Goal: Task Accomplishment & Management: Complete application form

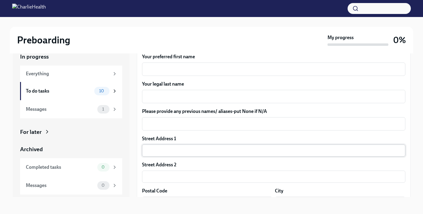
scroll to position [76, 0]
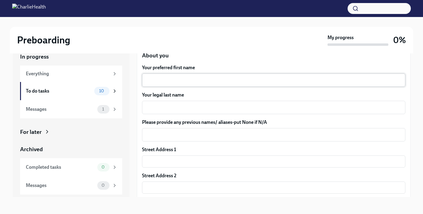
click at [189, 80] on textarea "Your preferred first name" at bounding box center [274, 80] width 256 height 7
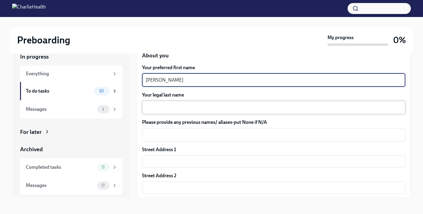
type textarea "[PERSON_NAME]"
click at [174, 109] on textarea "Your legal last name" at bounding box center [274, 107] width 256 height 7
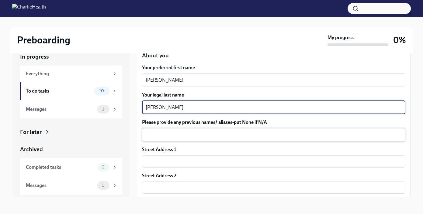
type textarea "[PERSON_NAME]"
click at [168, 136] on textarea "Please provide any previous names/ aliases-put None if N/A" at bounding box center [274, 134] width 256 height 7
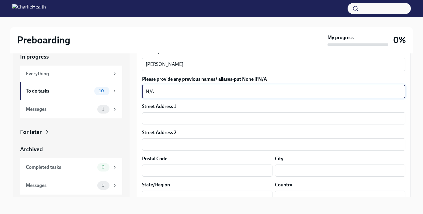
scroll to position [128, 0]
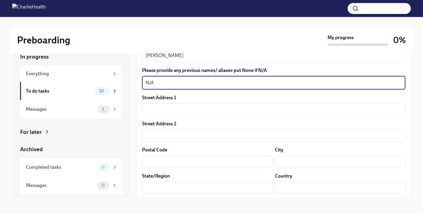
type textarea "N/A"
click at [178, 107] on input "text" at bounding box center [273, 110] width 263 height 12
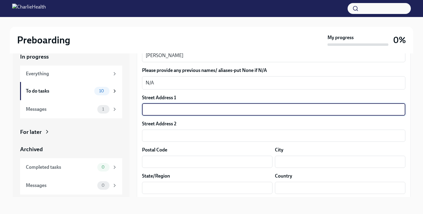
type input "[STREET_ADDRESS][PERSON_NAME]"
type input "01966"
type input "Rockport"
type input "MA"
type input "US"
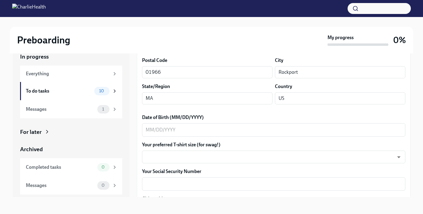
scroll to position [229, 0]
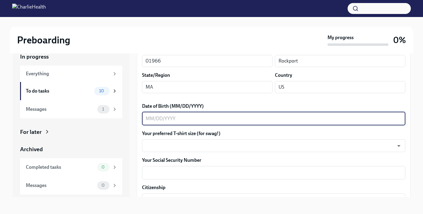
click at [187, 117] on textarea "Date of Birth (MM/DD/YYYY)" at bounding box center [274, 118] width 256 height 7
type textarea "[DATE]"
click at [175, 145] on body "Preboarding My progress 0% In progress Everything To do tasks 10 Messages 1 For…" at bounding box center [211, 102] width 423 height 225
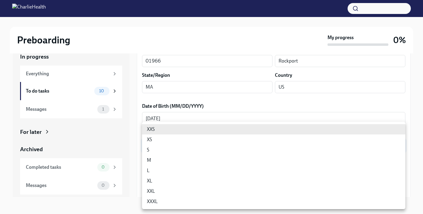
click at [170, 176] on li "XL" at bounding box center [273, 181] width 263 height 10
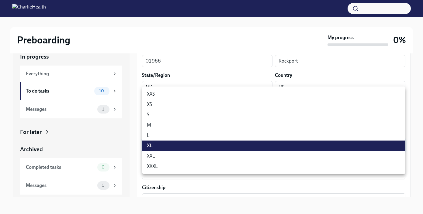
click at [177, 145] on body "Preboarding My progress 0% In progress Everything To do tasks 10 Messages 1 For…" at bounding box center [211, 102] width 423 height 225
click at [170, 134] on li "L" at bounding box center [273, 135] width 263 height 10
type input "LvpEGRrq8"
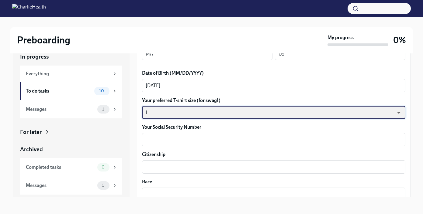
scroll to position [262, 0]
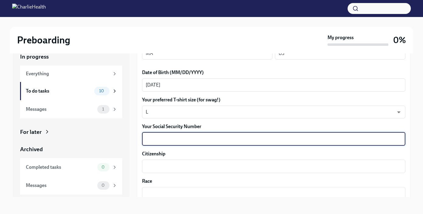
click at [197, 137] on textarea "Your Social Security Number" at bounding box center [274, 139] width 256 height 7
type textarea "0"
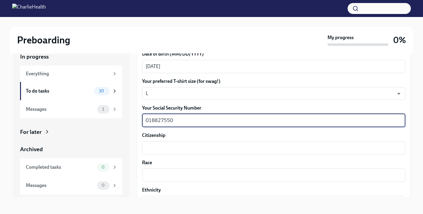
scroll to position [283, 0]
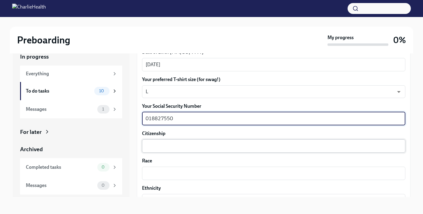
type textarea "018827550"
click at [162, 145] on textarea "Citizenship" at bounding box center [274, 146] width 256 height 7
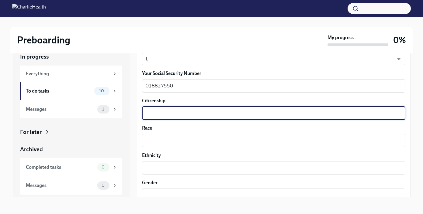
scroll to position [318, 0]
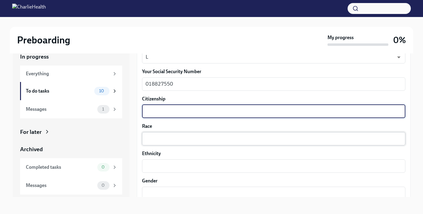
click at [171, 140] on textarea "Race" at bounding box center [274, 138] width 256 height 7
click at [179, 113] on textarea "Citizenship" at bounding box center [274, 111] width 256 height 7
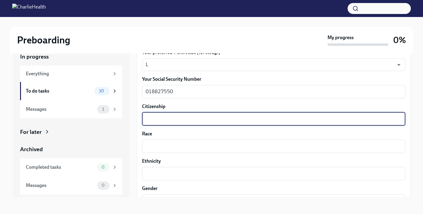
scroll to position [314, 0]
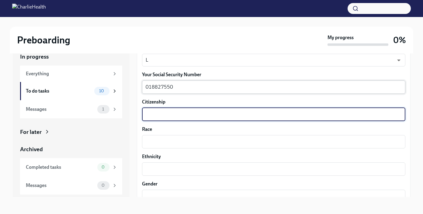
click at [191, 88] on textarea "018827550" at bounding box center [274, 87] width 256 height 7
click at [189, 113] on textarea "Citizenship" at bounding box center [274, 114] width 256 height 7
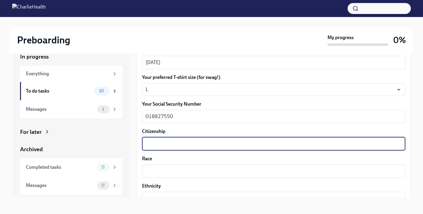
scroll to position [285, 0]
click at [182, 145] on textarea "Citizenship" at bounding box center [274, 144] width 256 height 7
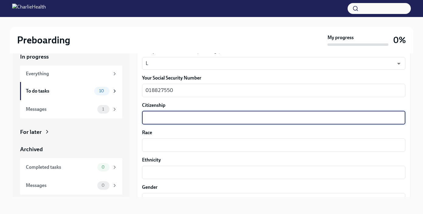
scroll to position [312, 0]
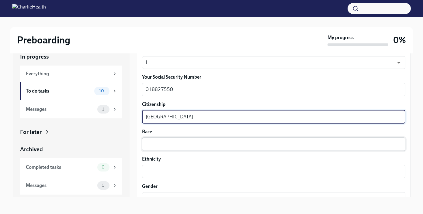
type textarea "[GEOGRAPHIC_DATA]"
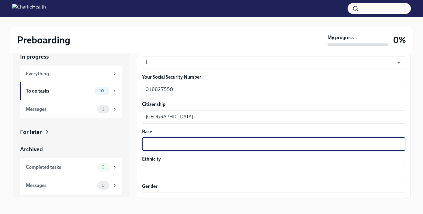
click at [179, 145] on textarea "Race" at bounding box center [274, 144] width 256 height 7
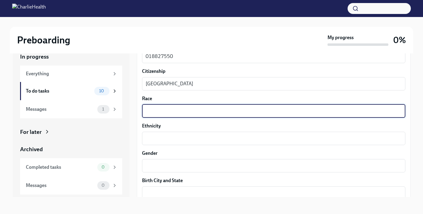
scroll to position [346, 0]
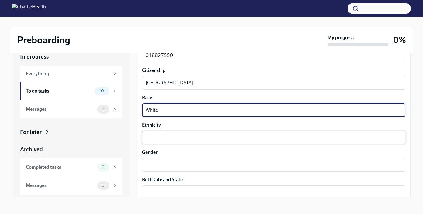
type textarea "White"
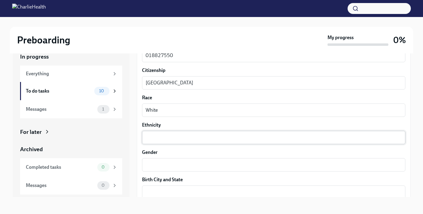
click at [172, 143] on div "x ​" at bounding box center [273, 137] width 263 height 13
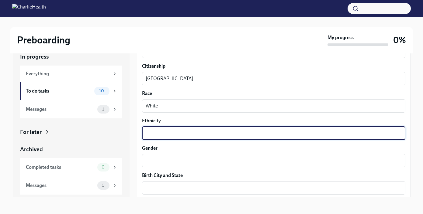
scroll to position [349, 0]
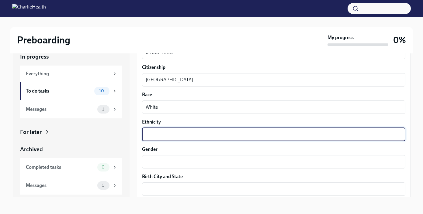
type textarea "W"
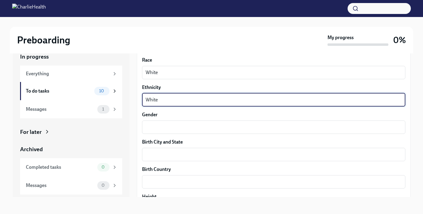
scroll to position [386, 0]
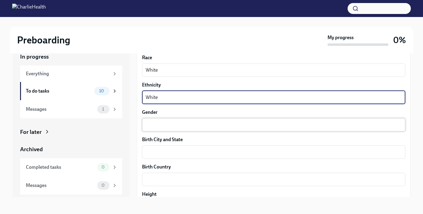
type textarea "White"
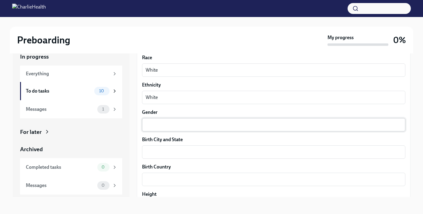
click at [174, 130] on div "x ​" at bounding box center [273, 124] width 263 height 13
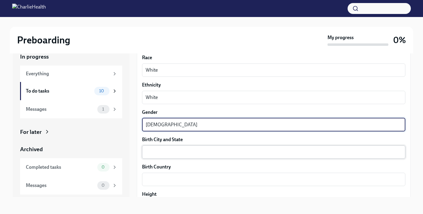
type textarea "[DEMOGRAPHIC_DATA]"
click at [171, 152] on textarea "Birth City and State" at bounding box center [274, 152] width 256 height 7
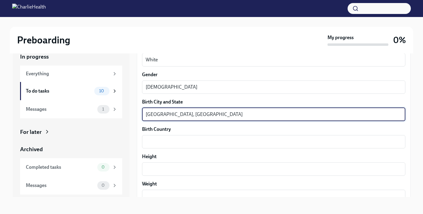
scroll to position [436, 0]
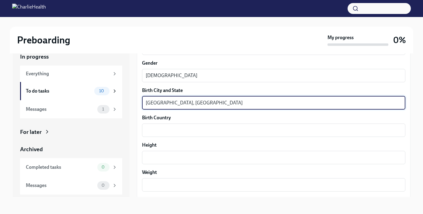
type textarea "[GEOGRAPHIC_DATA], [GEOGRAPHIC_DATA]"
click at [173, 118] on label "Birth Country" at bounding box center [273, 118] width 263 height 7
click at [173, 127] on textarea "Birth Country" at bounding box center [274, 130] width 256 height 7
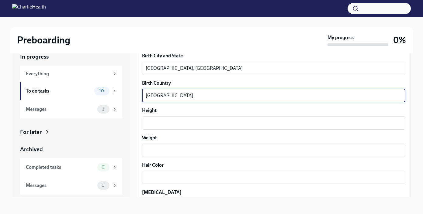
scroll to position [471, 0]
type textarea "[GEOGRAPHIC_DATA]"
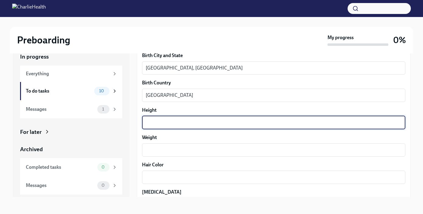
click at [181, 124] on textarea "Height" at bounding box center [274, 122] width 256 height 7
type textarea "5 feet 8 inches"
click at [160, 148] on textarea "Weight" at bounding box center [274, 150] width 256 height 7
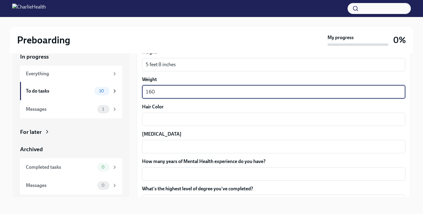
scroll to position [530, 0]
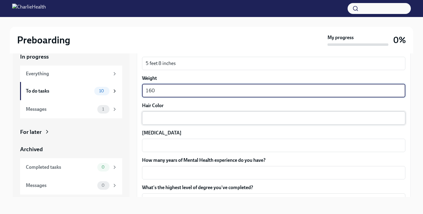
type textarea "160"
click at [165, 118] on textarea "Hair Color" at bounding box center [274, 118] width 256 height 7
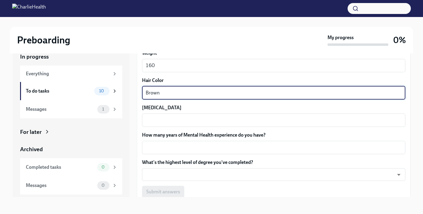
scroll to position [556, 0]
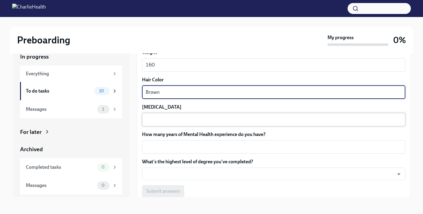
type textarea "Brown"
click at [182, 122] on textarea "[MEDICAL_DATA]" at bounding box center [274, 119] width 256 height 7
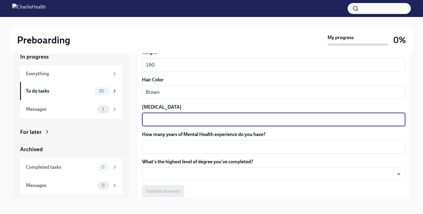
scroll to position [581, 0]
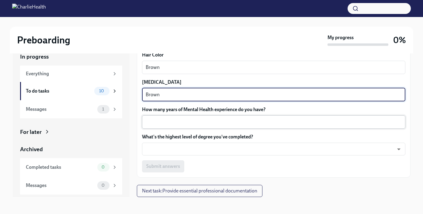
type textarea "Brown"
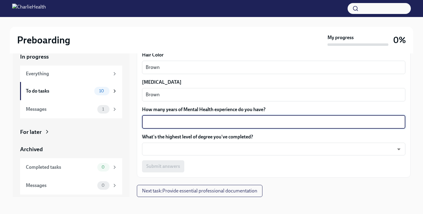
click at [183, 123] on textarea "How many years of Mental Health experience do you have?" at bounding box center [274, 122] width 256 height 7
click at [233, 122] on textarea "How many years of Mental Health experience do you have?" at bounding box center [274, 122] width 256 height 7
type textarea "1"
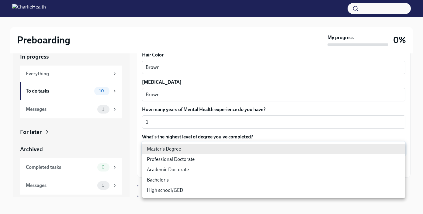
click at [220, 148] on body "Preboarding My progress 0% In progress Everything To do tasks 10 Messages 1 For…" at bounding box center [211, 102] width 423 height 225
click at [232, 130] on div at bounding box center [211, 107] width 423 height 214
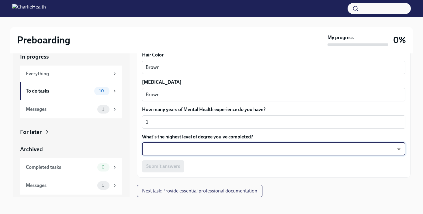
click at [216, 149] on body "Preboarding My progress 0% In progress Everything To do tasks 10 Messages 1 For…" at bounding box center [211, 102] width 423 height 225
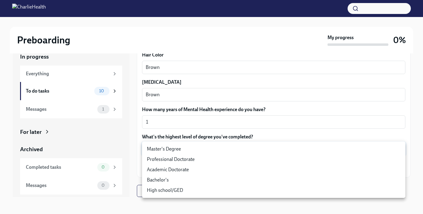
click at [215, 149] on li "Master's Degree" at bounding box center [273, 149] width 263 height 10
type input "2vBr-ghkD"
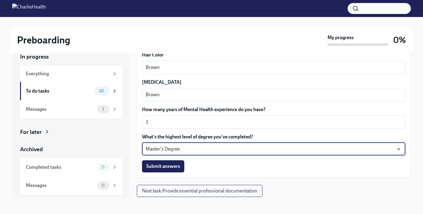
click at [212, 162] on div "Submit answers" at bounding box center [273, 167] width 263 height 12
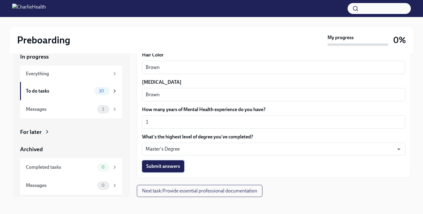
click at [176, 164] on span "Submit answers" at bounding box center [163, 167] width 34 height 6
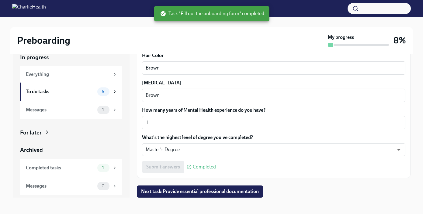
scroll to position [11, 0]
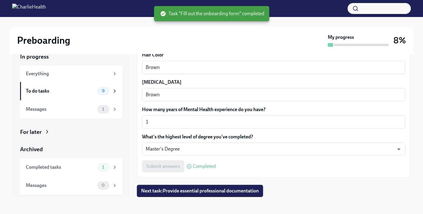
click at [195, 193] on span "Next task : Provide essential professional documentation" at bounding box center [200, 191] width 118 height 6
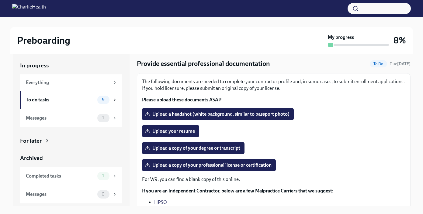
scroll to position [18, 0]
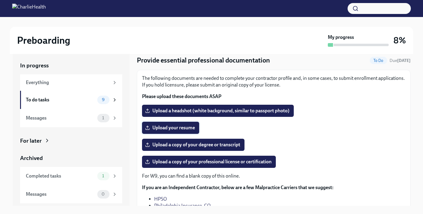
click at [191, 130] on span "Upload your resume" at bounding box center [170, 128] width 49 height 6
click at [0, 0] on input "Upload your resume" at bounding box center [0, 0] width 0 height 0
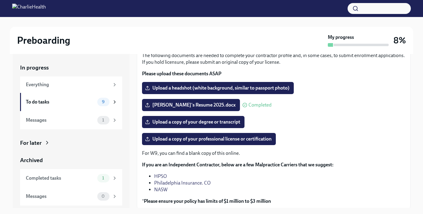
scroll to position [35, 0]
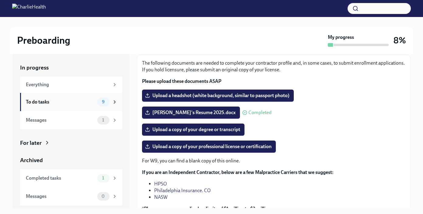
click at [115, 100] on icon at bounding box center [114, 101] width 5 height 5
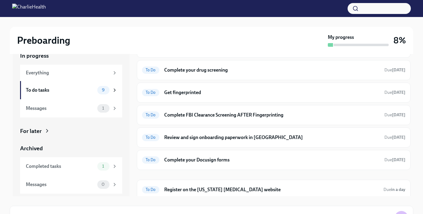
scroll to position [75, 0]
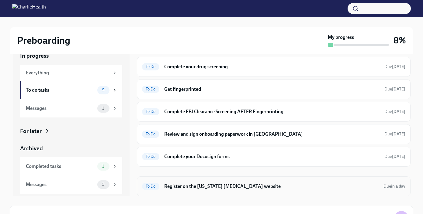
click at [236, 195] on div "To Do Register on the [US_STATE] [MEDICAL_DATA] website Due in a day" at bounding box center [274, 187] width 274 height 20
click at [236, 193] on div "To Do Register on the [US_STATE] [MEDICAL_DATA] website Due in a day" at bounding box center [274, 187] width 274 height 20
click at [236, 188] on h6 "Register on the [US_STATE] [MEDICAL_DATA] website" at bounding box center [271, 186] width 214 height 7
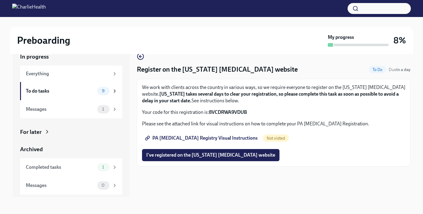
click at [233, 140] on span "PA [MEDICAL_DATA] Registry Visual Instructions" at bounding box center [201, 138] width 111 height 6
